Goal: Task Accomplishment & Management: Complete application form

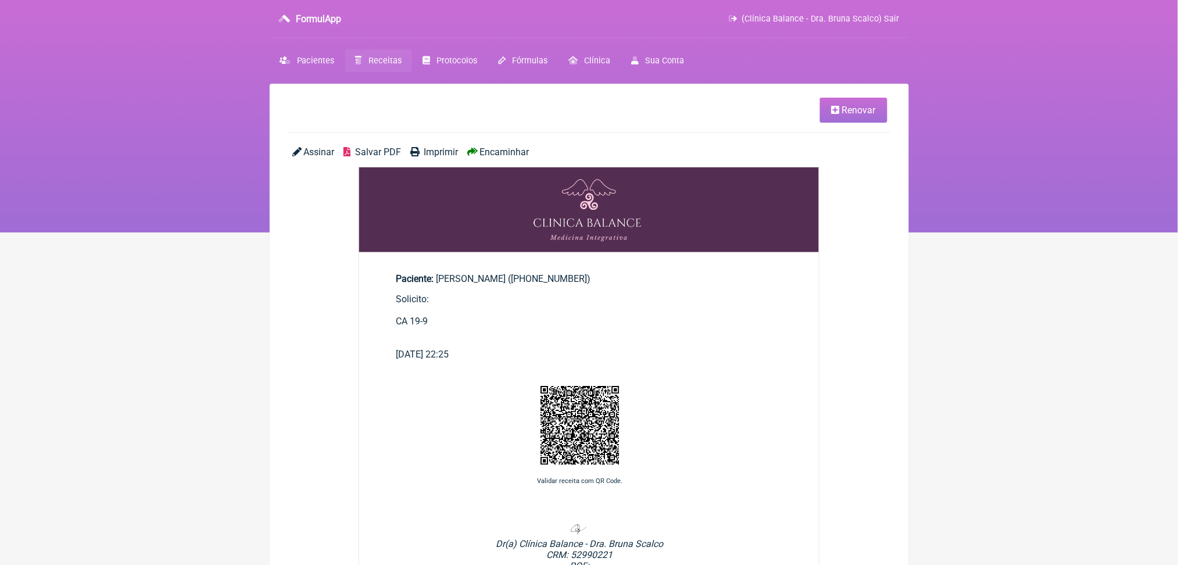
click at [402, 66] on span "Receitas" at bounding box center [384, 61] width 33 height 10
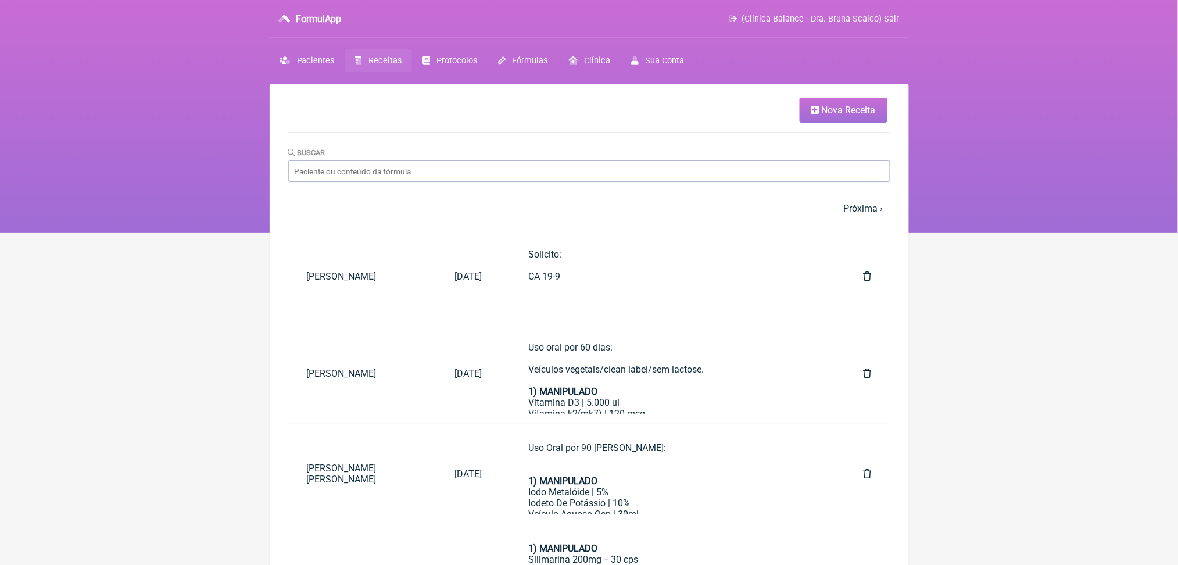
click at [844, 116] on span "Nova Receita" at bounding box center [849, 110] width 54 height 11
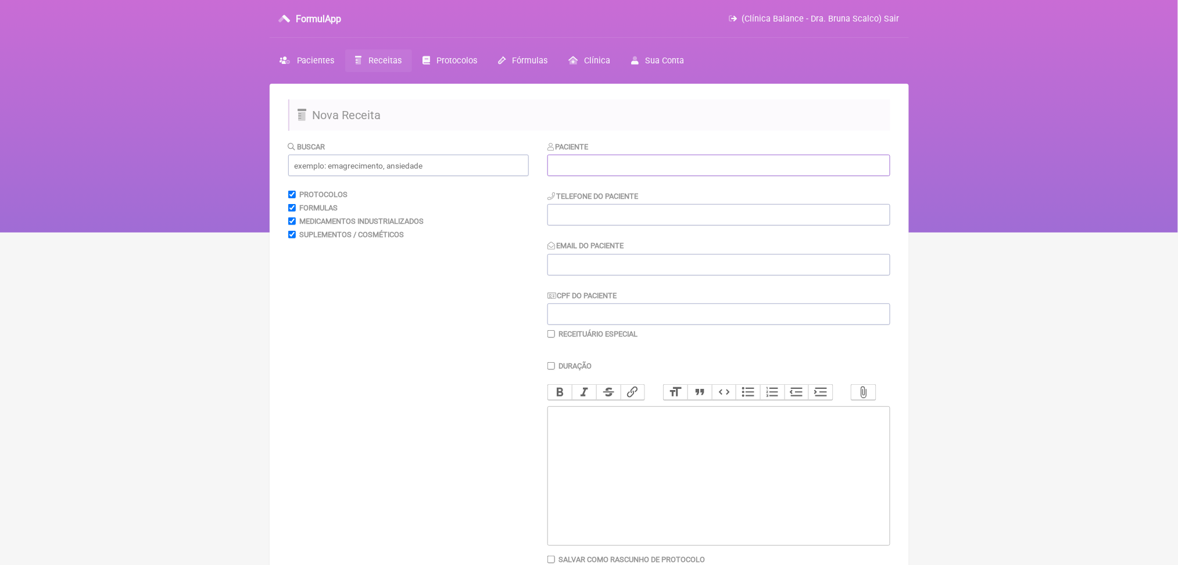
click at [672, 176] on input "text" at bounding box center [718, 166] width 343 height 22
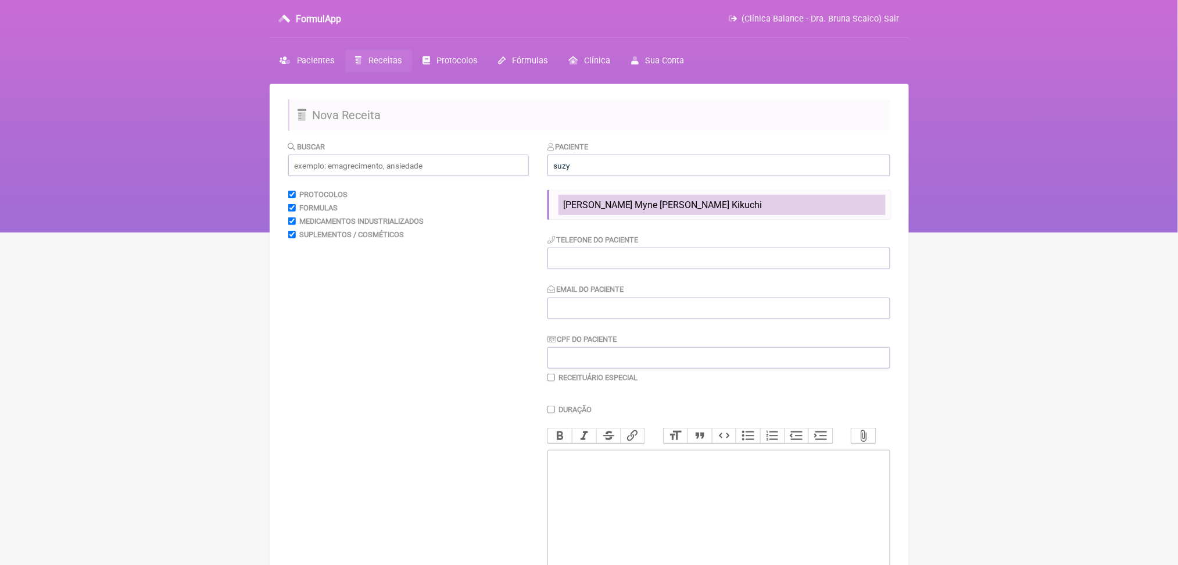
click at [661, 210] on span "[PERSON_NAME]" at bounding box center [662, 204] width 199 height 11
type input "[PERSON_NAME]"
type input "(11) 96056-2997"
type input "suzykikuchi@gmail.com"
type input "361.140.278-84"
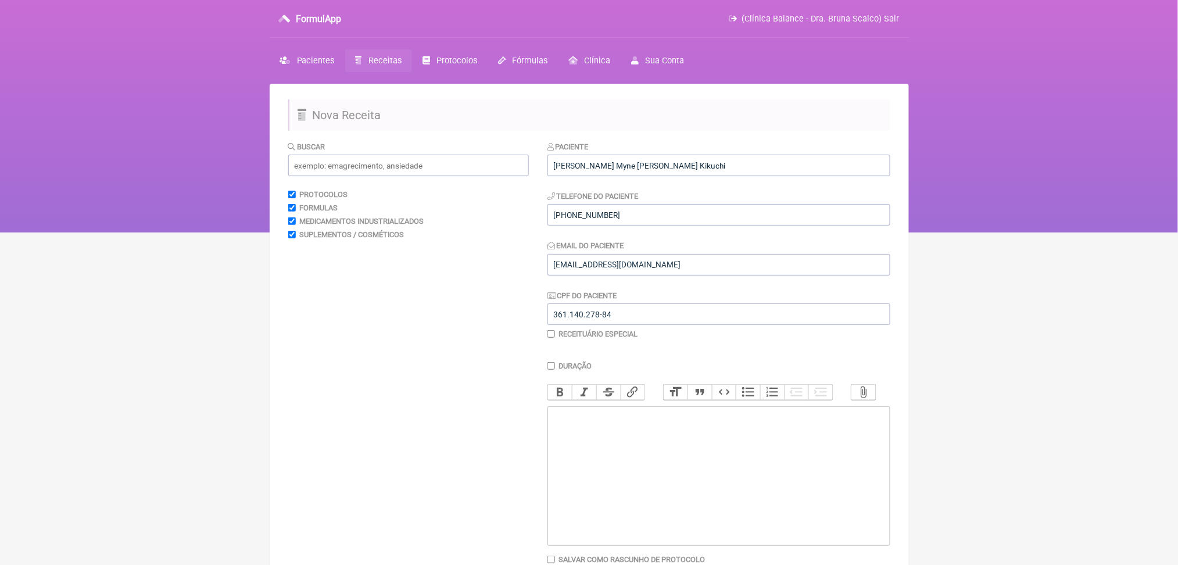
click at [728, 532] on trix-editor at bounding box center [718, 475] width 343 height 139
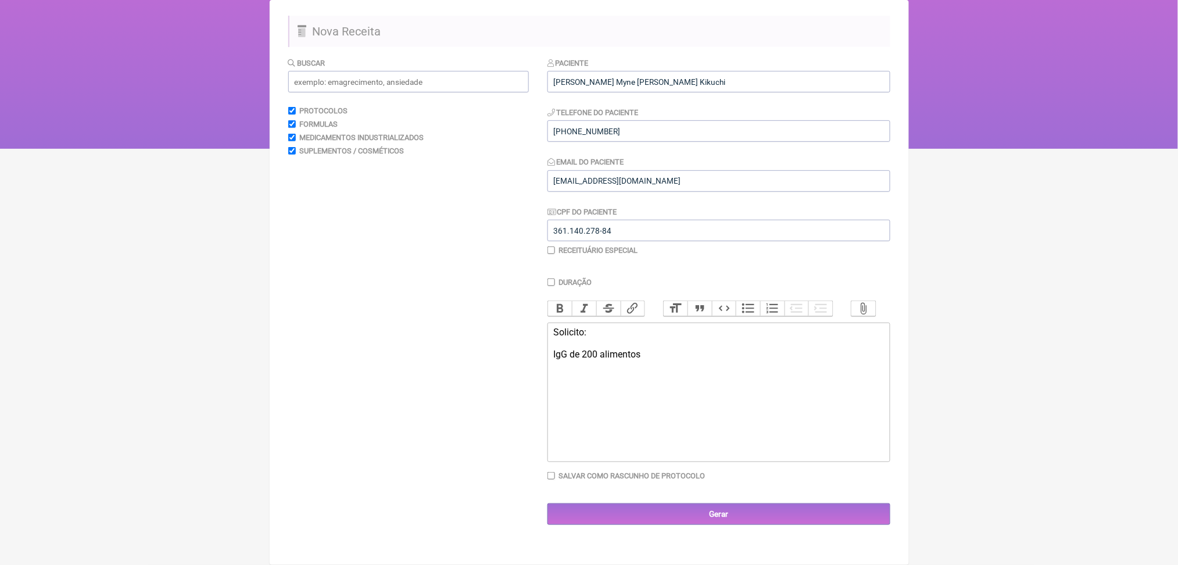
scroll to position [153, 0]
paste trix-editor "<a href="https://www.google.com/search?sca_esv=263d6f8b3f719809&amp;sxsrf=AE3Ti…"
click at [746, 382] on div "Solicito: IgG de 200 alimentos CID-10: R19.4" at bounding box center [718, 354] width 330 height 55
type trix-editor "<div>Solicito:<br><br>IgG de 200 alimentos<br><br><br><br><br><br>CID-10:&nbsp;…"
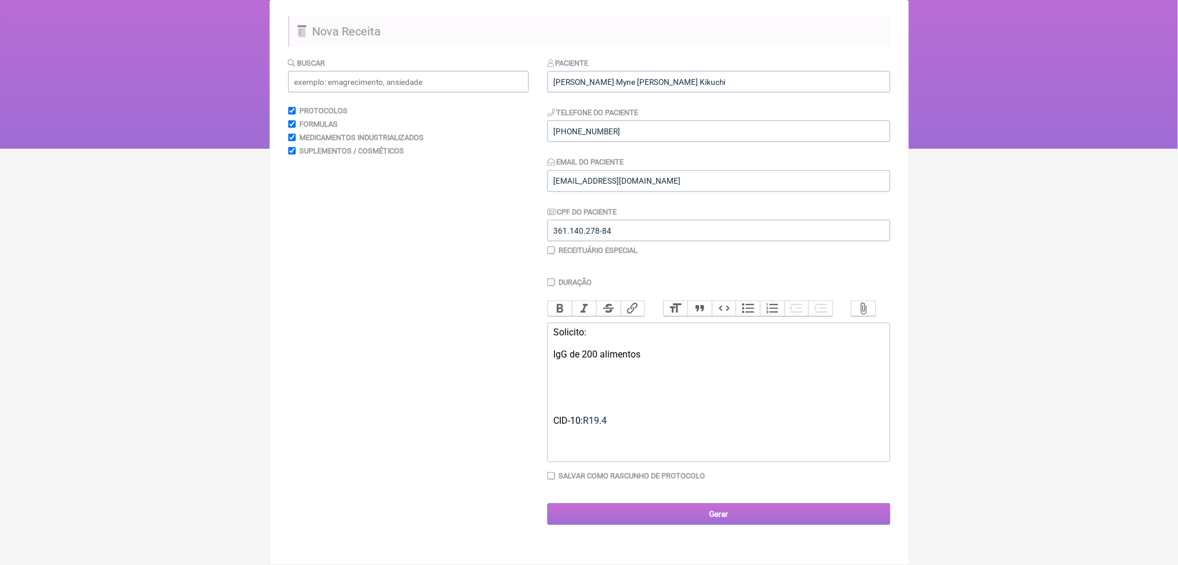
click at [732, 525] on input "Gerar" at bounding box center [718, 514] width 343 height 22
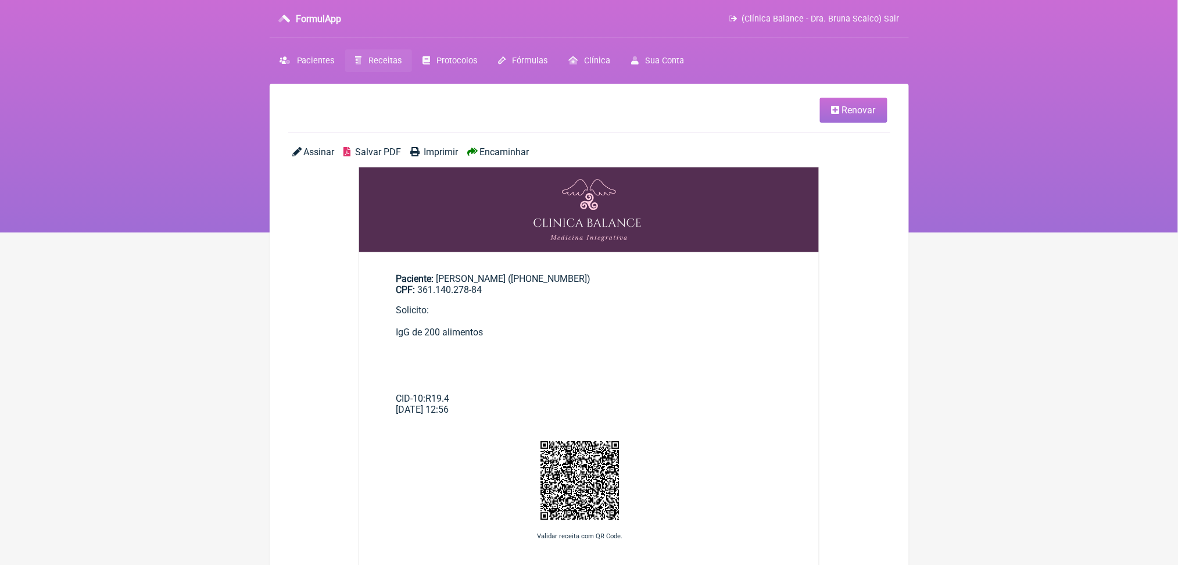
click at [401, 157] on span "Salvar PDF" at bounding box center [378, 151] width 46 height 11
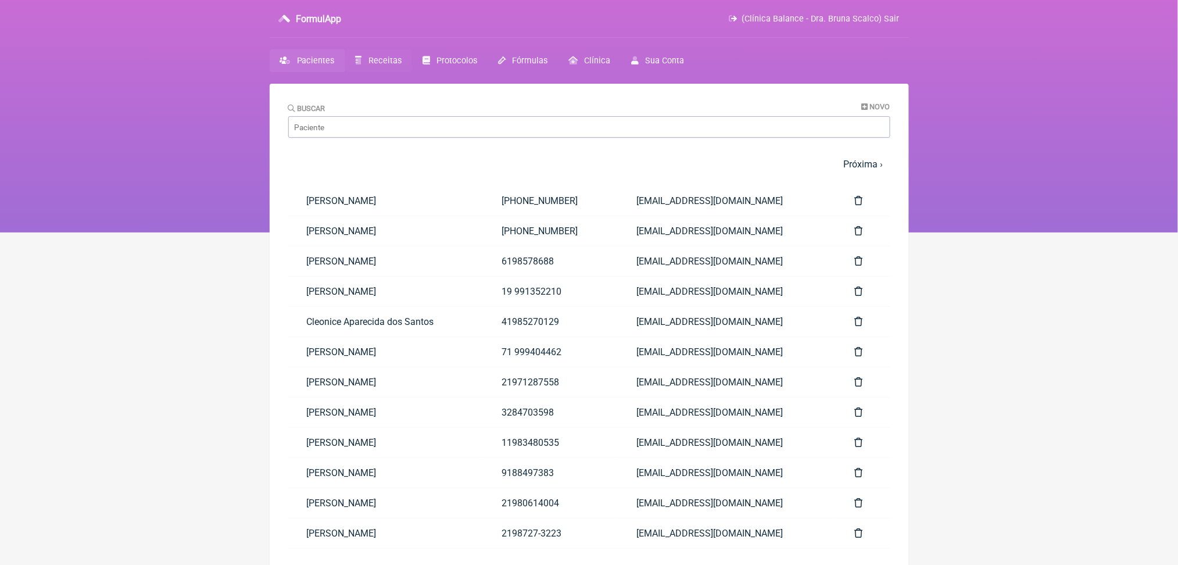
click at [402, 66] on span "Receitas" at bounding box center [384, 61] width 33 height 10
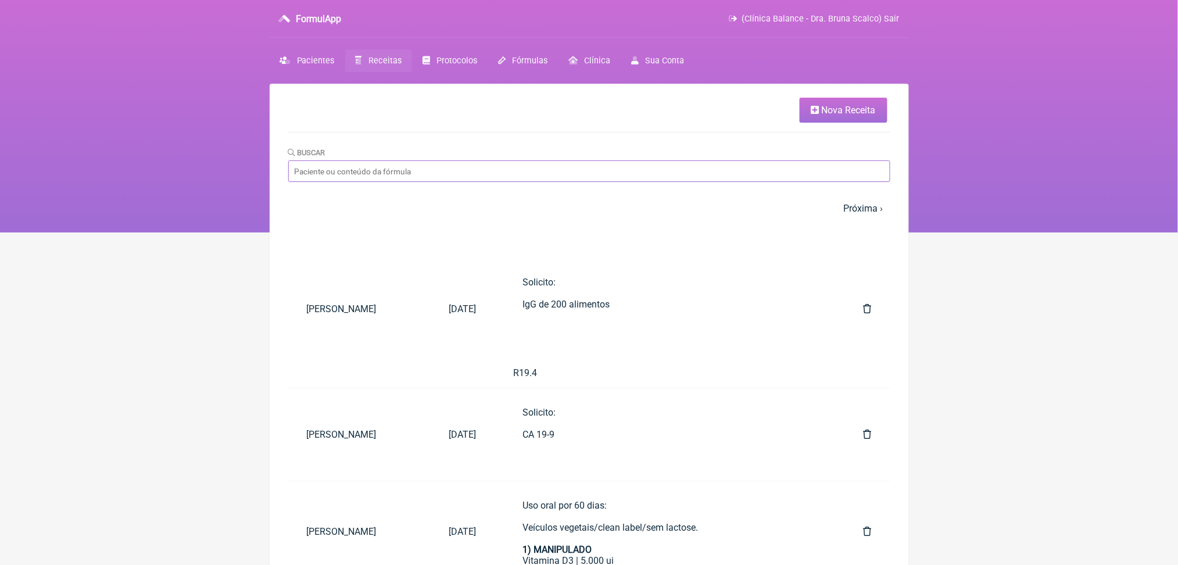
click at [428, 182] on input "Buscar" at bounding box center [589, 171] width 602 height 22
type input "suzy"
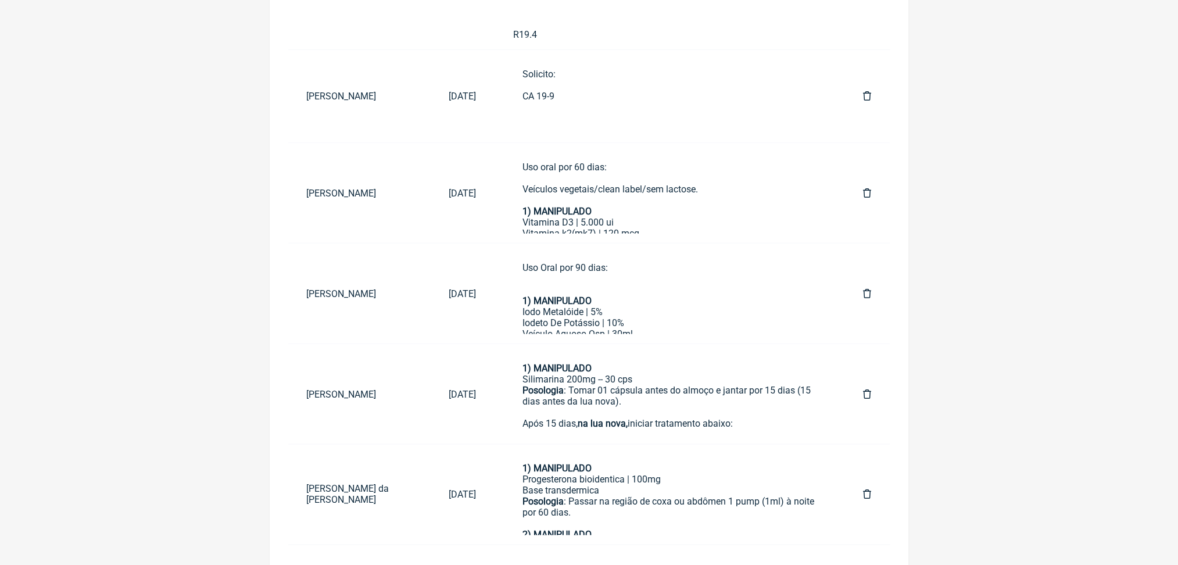
scroll to position [336, 0]
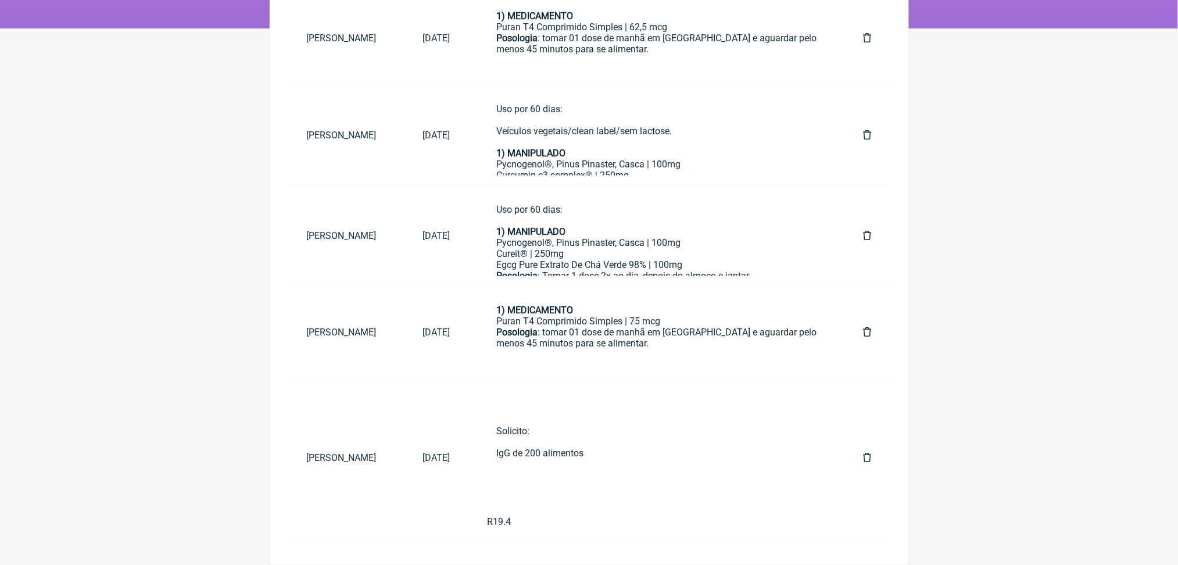
scroll to position [293, 0]
